Goal: Task Accomplishment & Management: Manage account settings

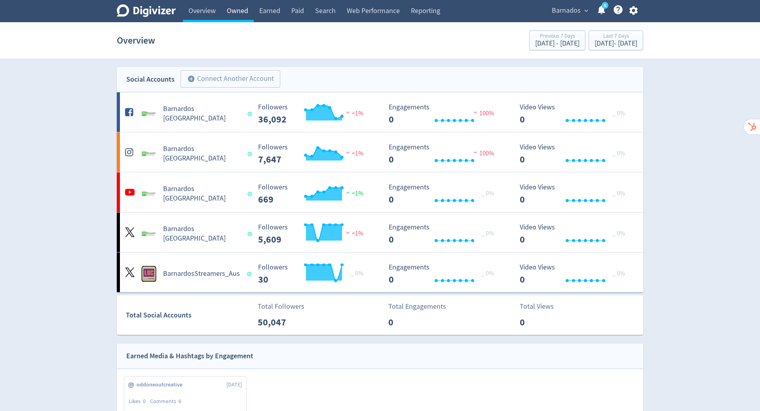
click at [234, 11] on link "Owned" at bounding box center [237, 11] width 32 height 22
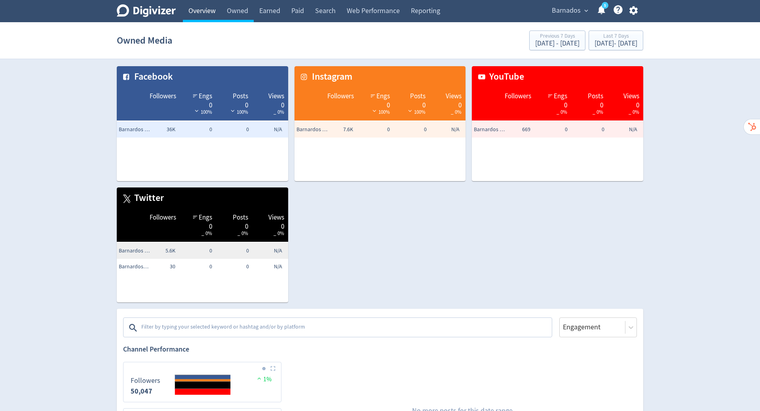
click at [202, 13] on link "Overview" at bounding box center [202, 11] width 38 height 22
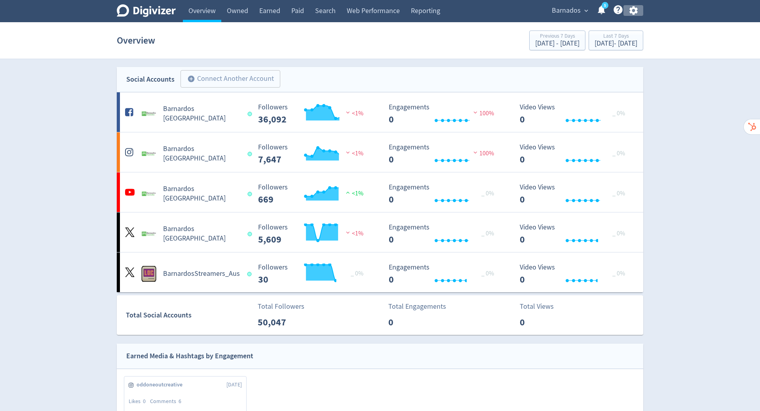
click at [636, 9] on icon "button" at bounding box center [633, 10] width 8 height 9
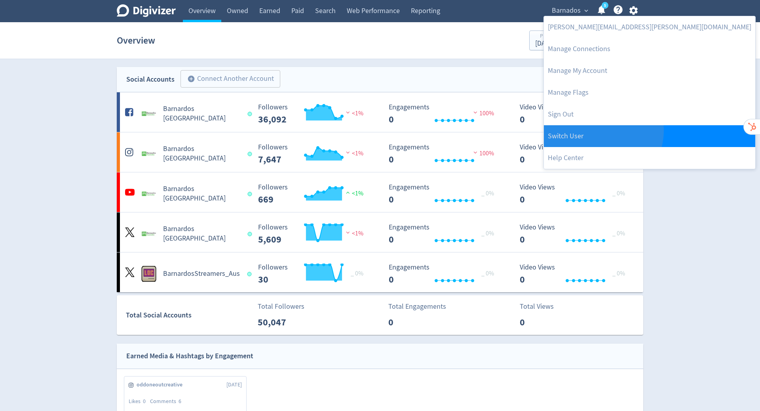
click at [603, 131] on link "Switch User" at bounding box center [649, 136] width 211 height 22
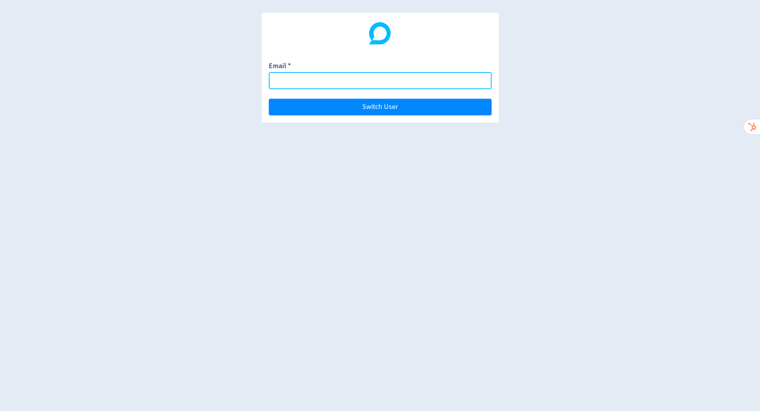
click at [391, 80] on input "Email *" at bounding box center [380, 80] width 223 height 17
paste input "[EMAIL_ADDRESS][DOMAIN_NAME]"
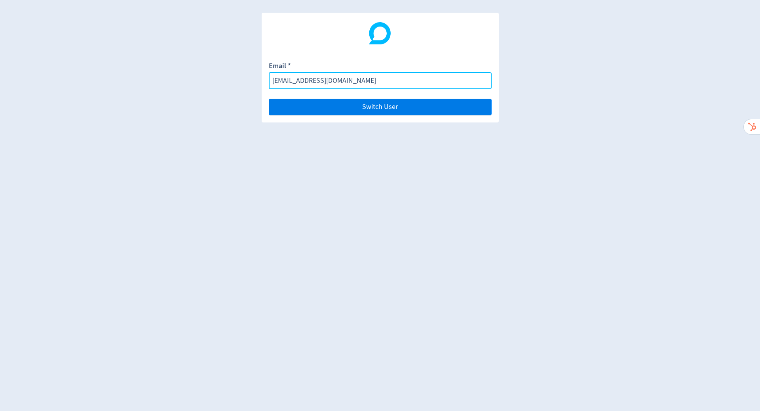
type input "[EMAIL_ADDRESS][DOMAIN_NAME]"
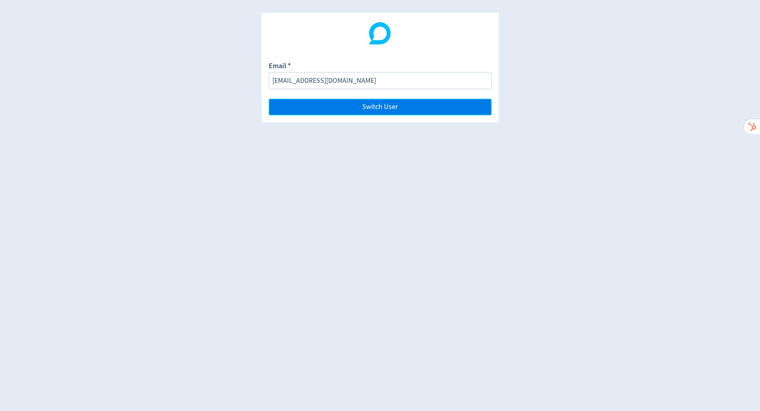
click at [402, 103] on button "Switch User" at bounding box center [380, 107] width 223 height 17
